Goal: Information Seeking & Learning: Learn about a topic

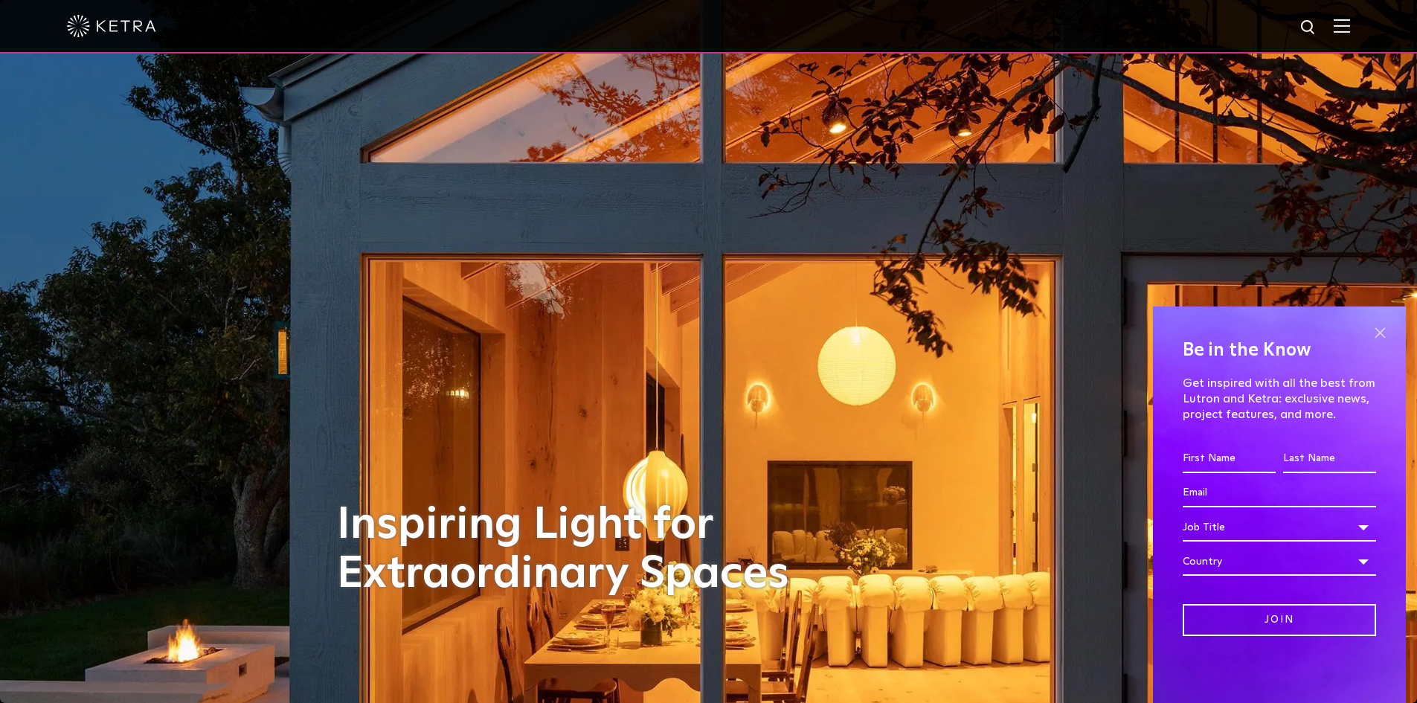
click at [1380, 338] on span at bounding box center [1379, 332] width 22 height 22
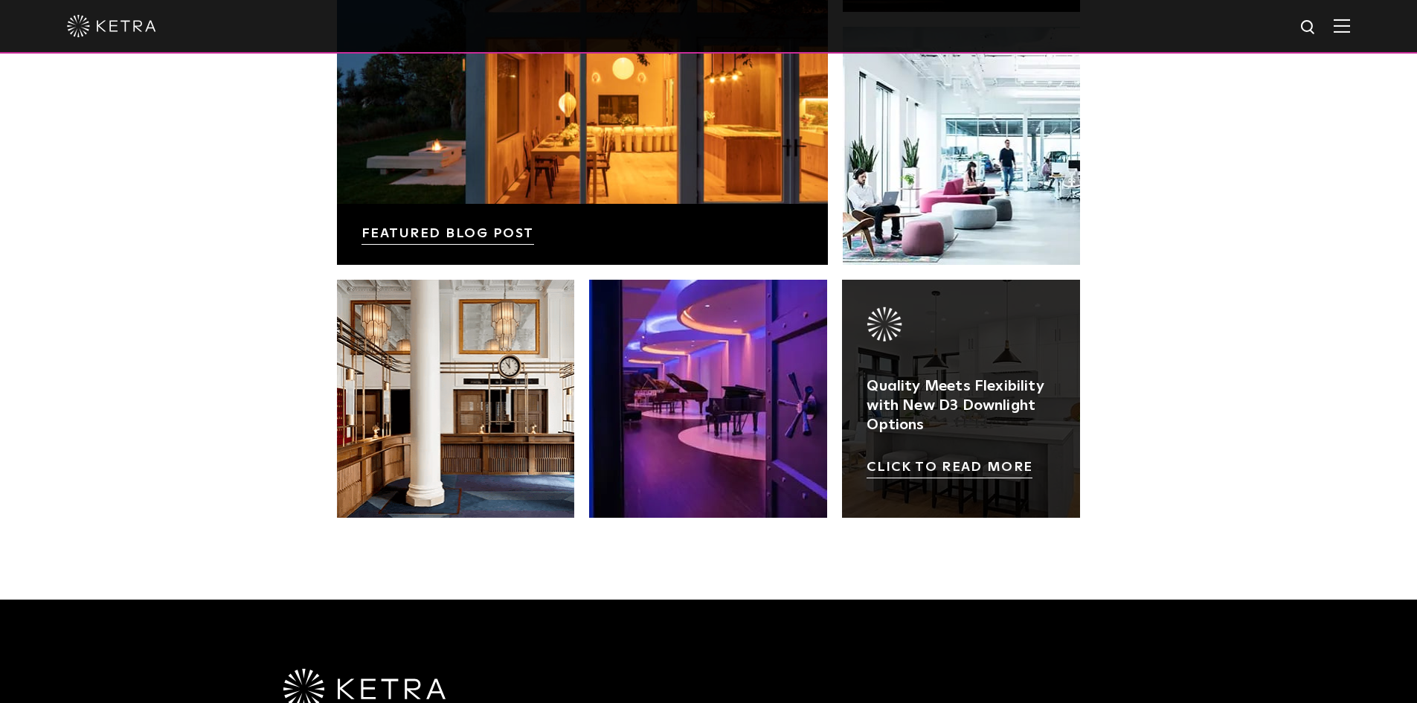
scroll to position [2380, 0]
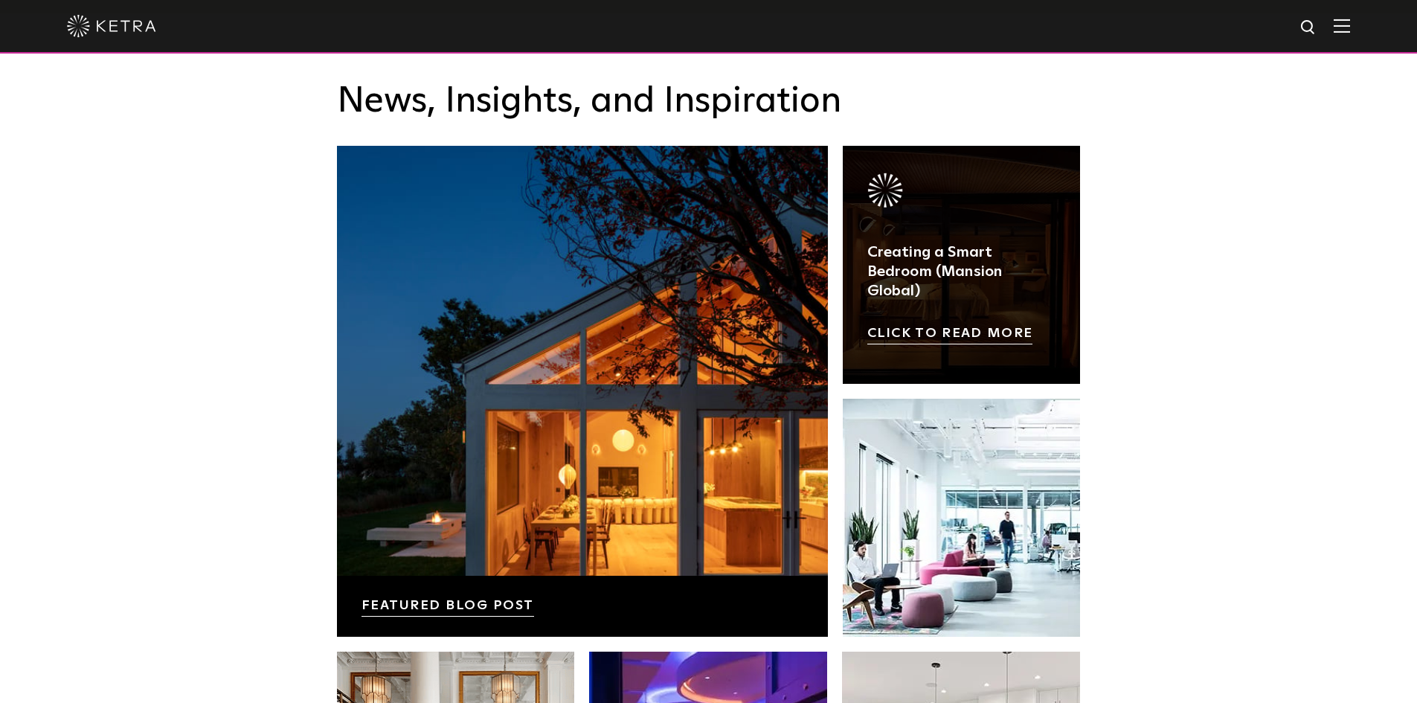
click at [988, 338] on link at bounding box center [962, 265] width 238 height 238
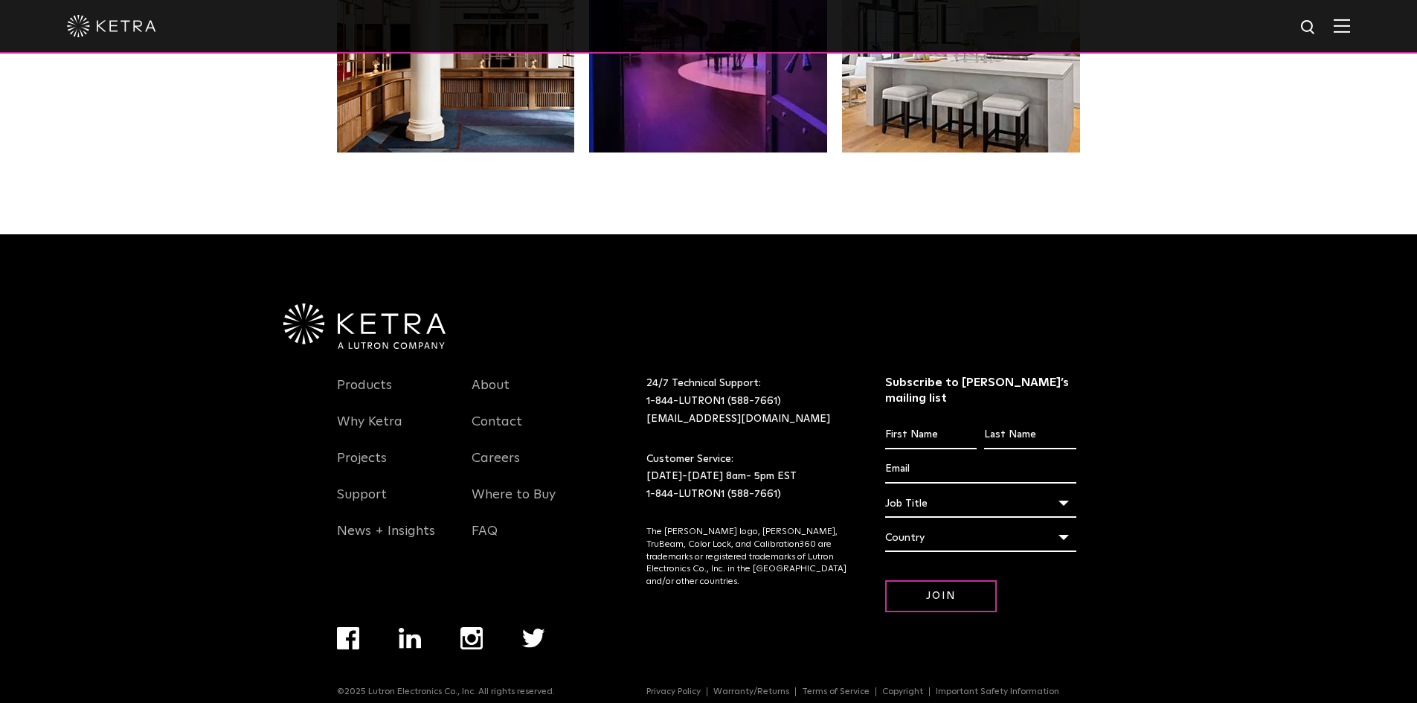
scroll to position [3128, 0]
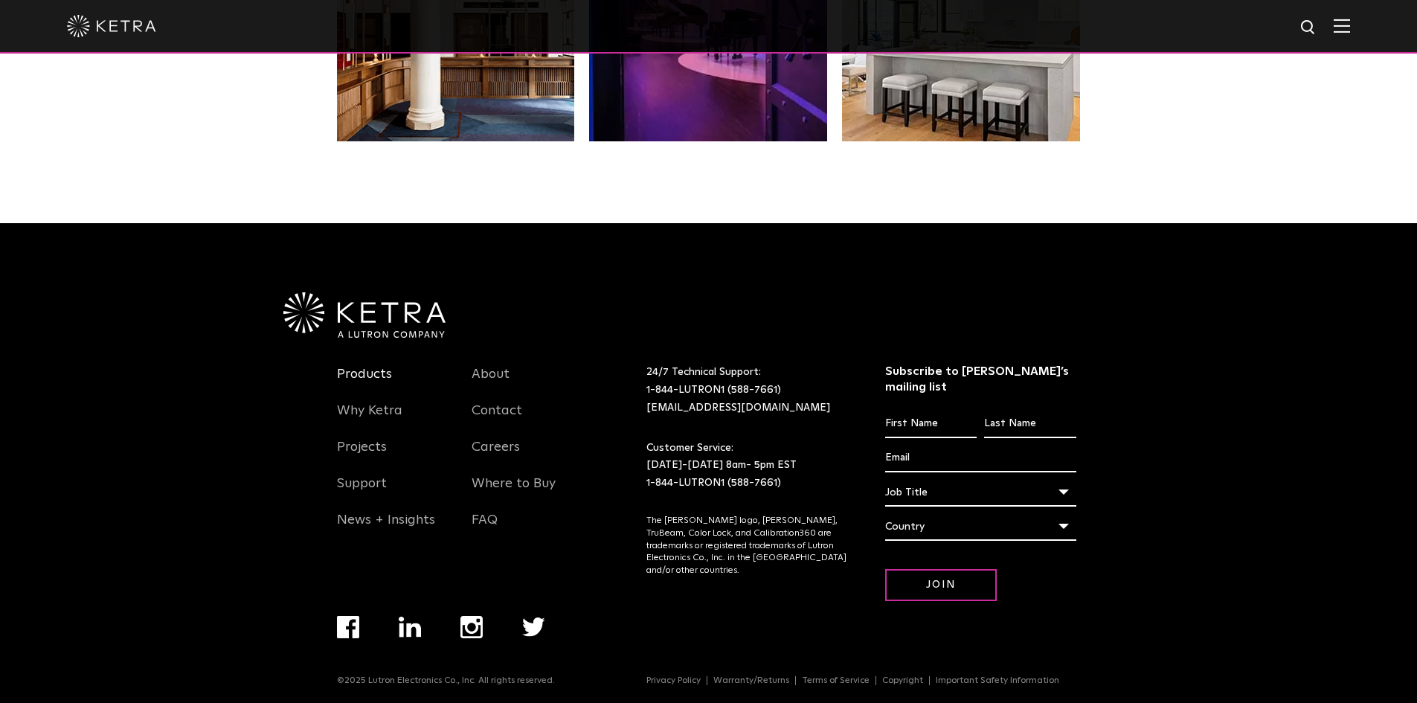
click at [364, 372] on link "Products" at bounding box center [364, 383] width 55 height 34
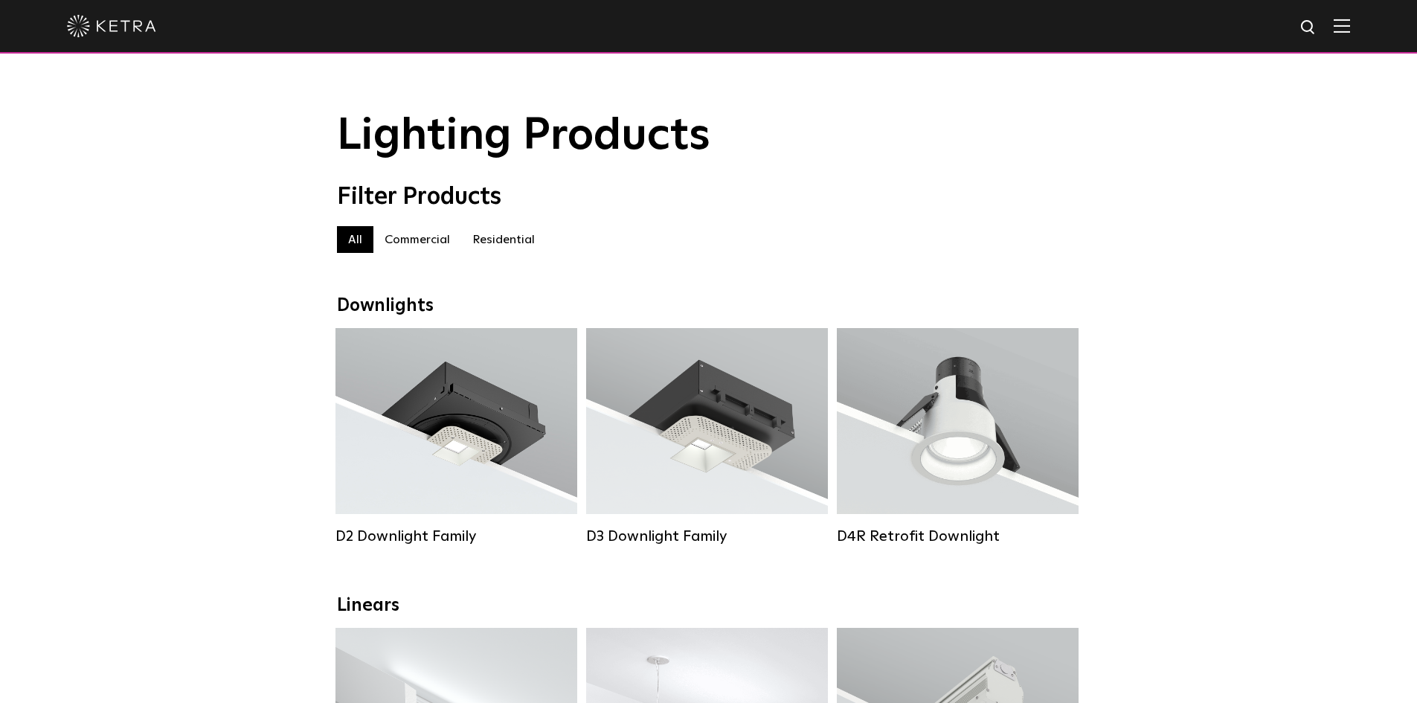
click at [499, 247] on label "Residential" at bounding box center [503, 239] width 85 height 27
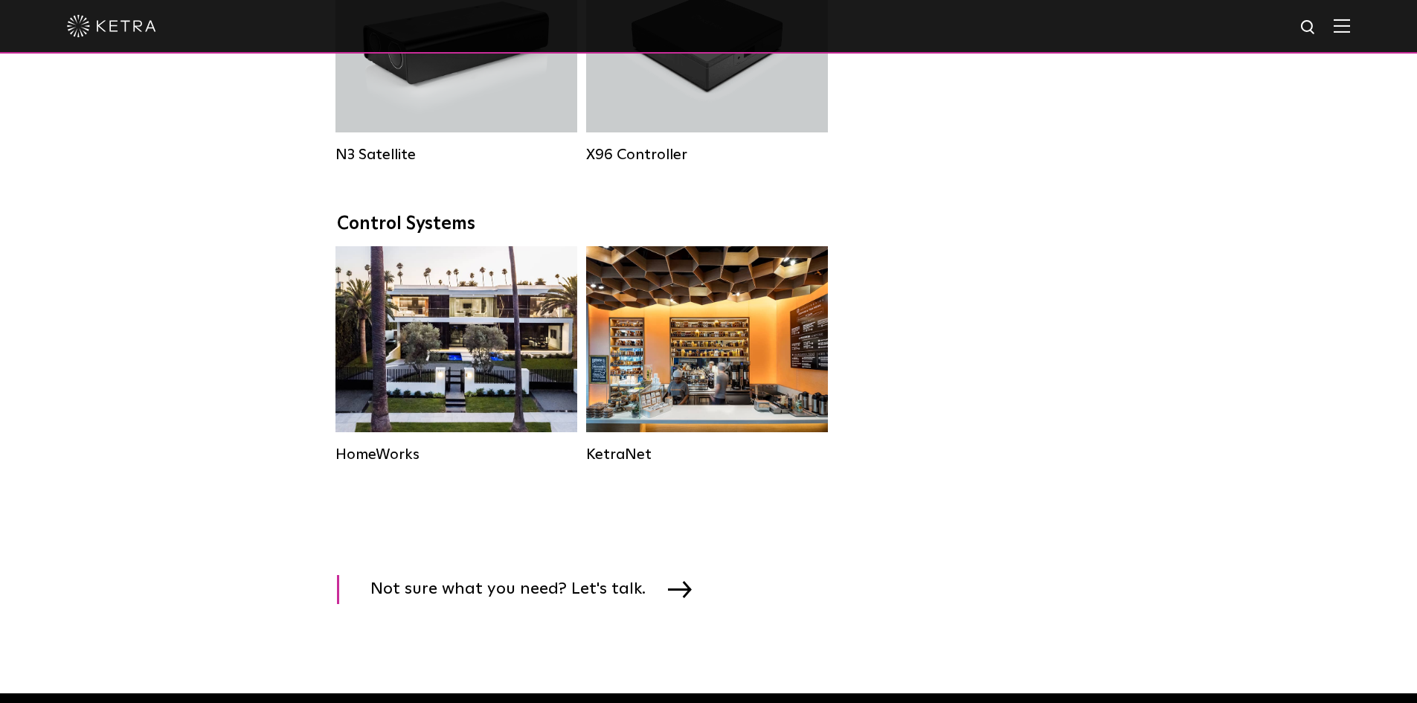
scroll to position [1785, 0]
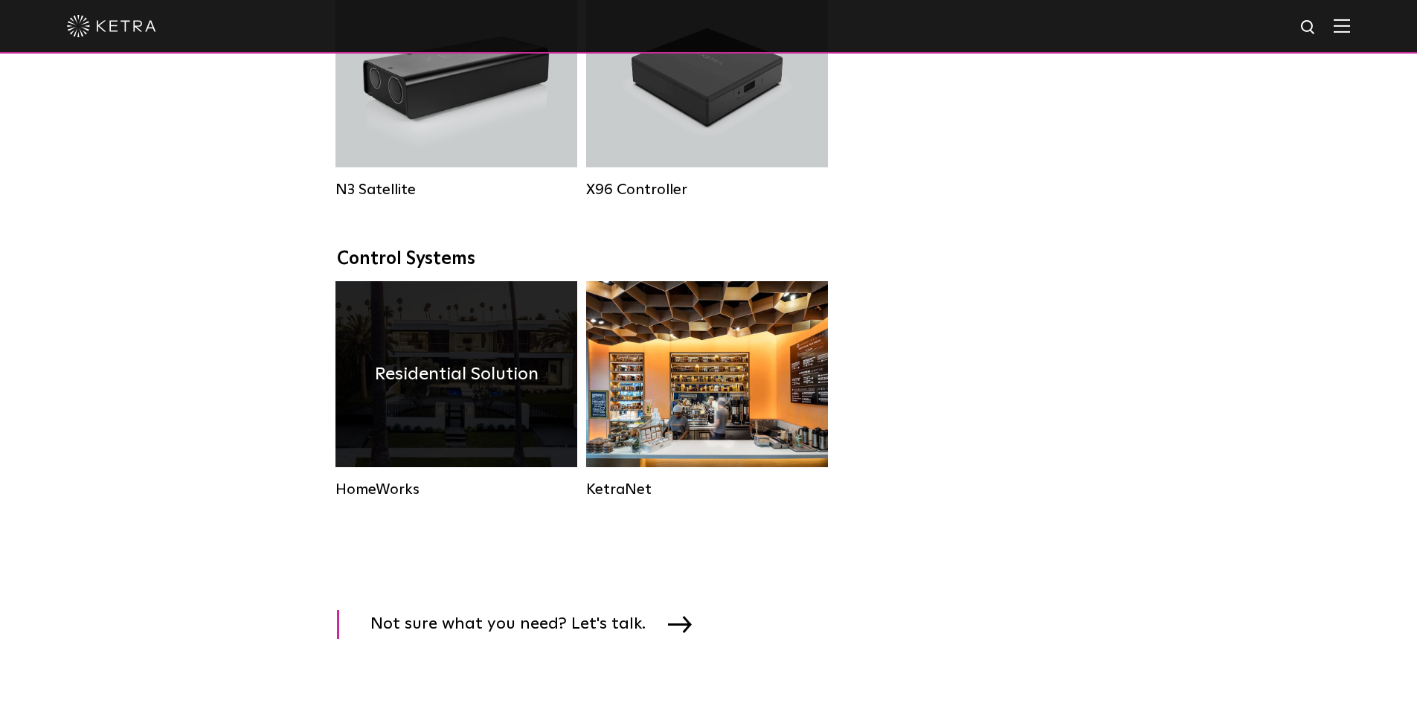
click at [517, 443] on div "Residential Solution" at bounding box center [456, 374] width 242 height 186
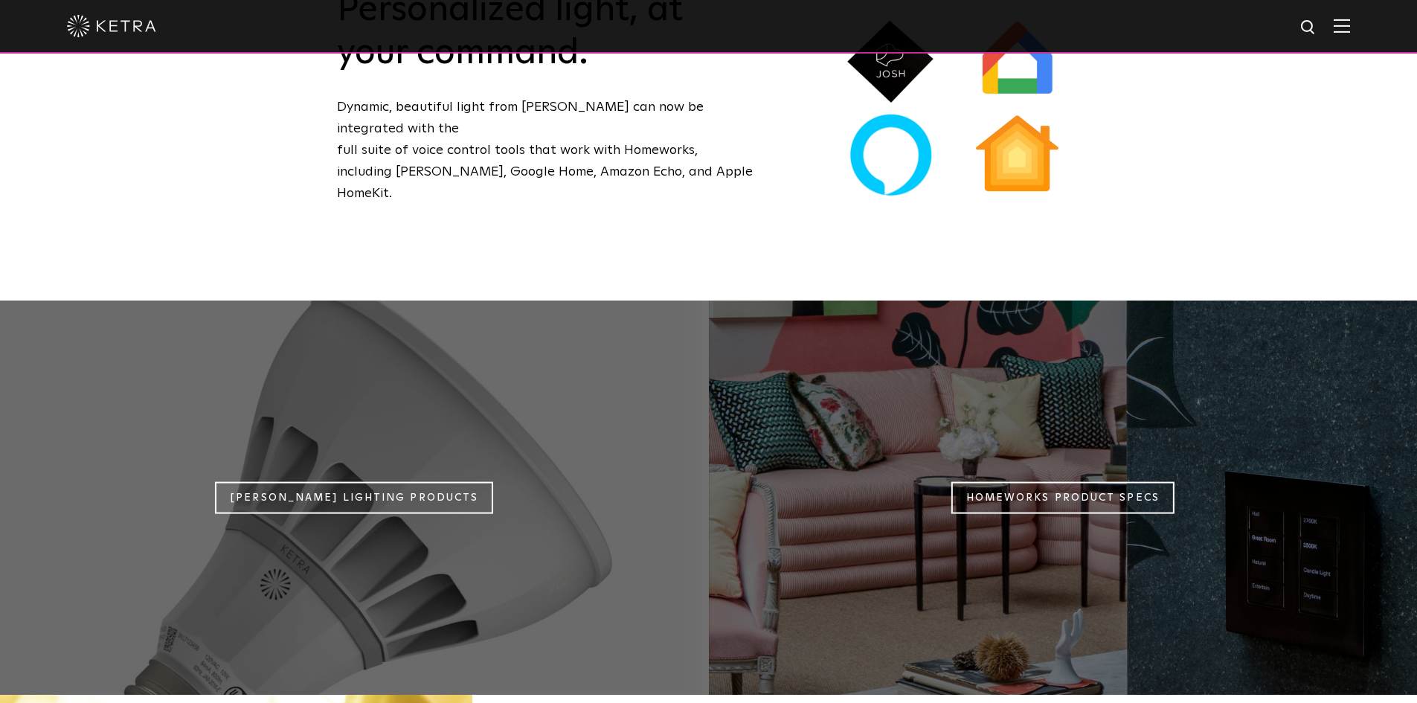
scroll to position [1190, 0]
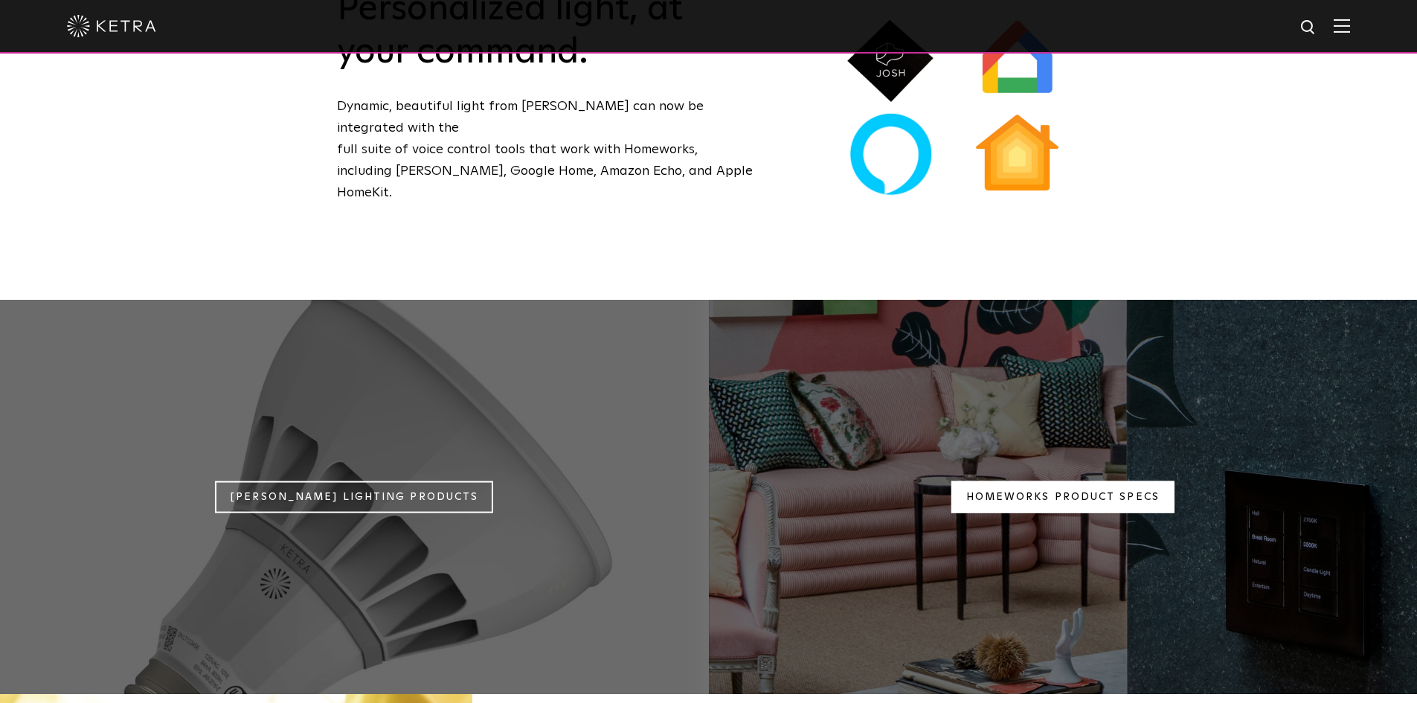
click at [1127, 481] on link "Homeworks Product Specs" at bounding box center [1062, 497] width 223 height 32
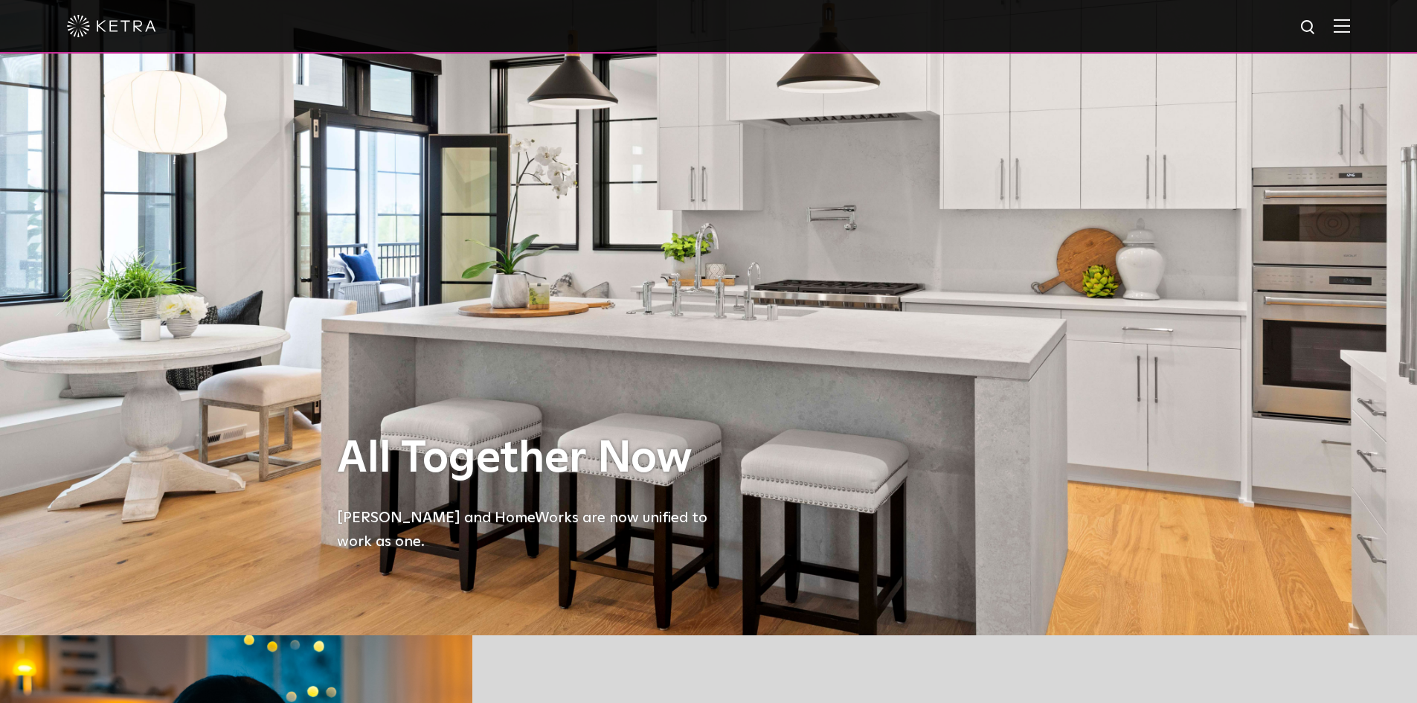
scroll to position [0, 0]
